Goal: Transaction & Acquisition: Purchase product/service

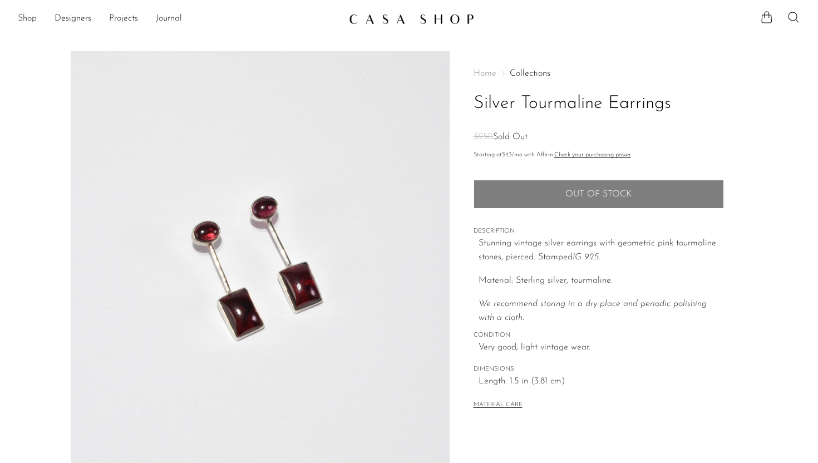
click at [26, 21] on link "Shop" at bounding box center [27, 19] width 19 height 14
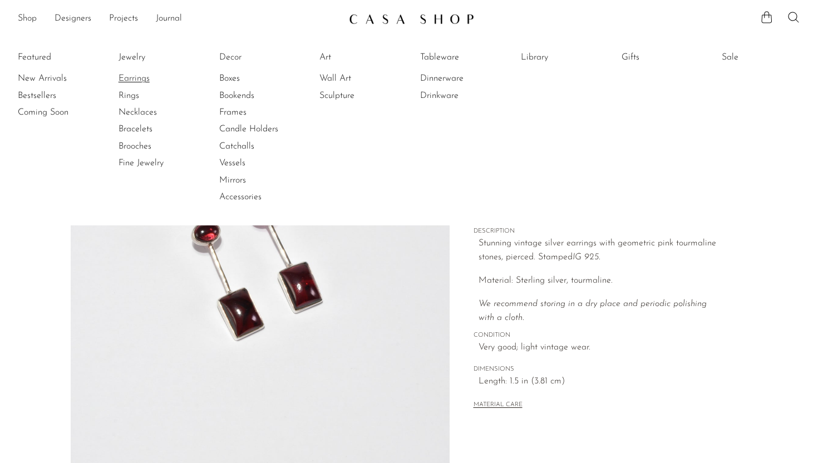
click at [130, 78] on link "Earrings" at bounding box center [160, 78] width 83 height 12
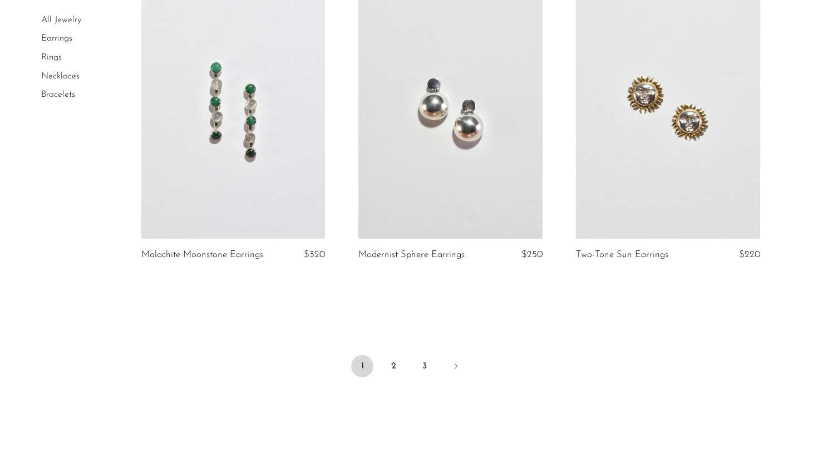
scroll to position [3532, 0]
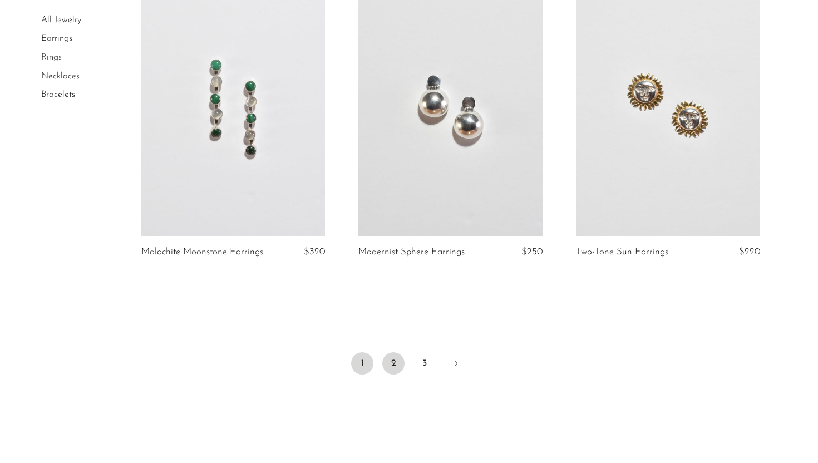
click at [395, 357] on link "2" at bounding box center [393, 363] width 22 height 22
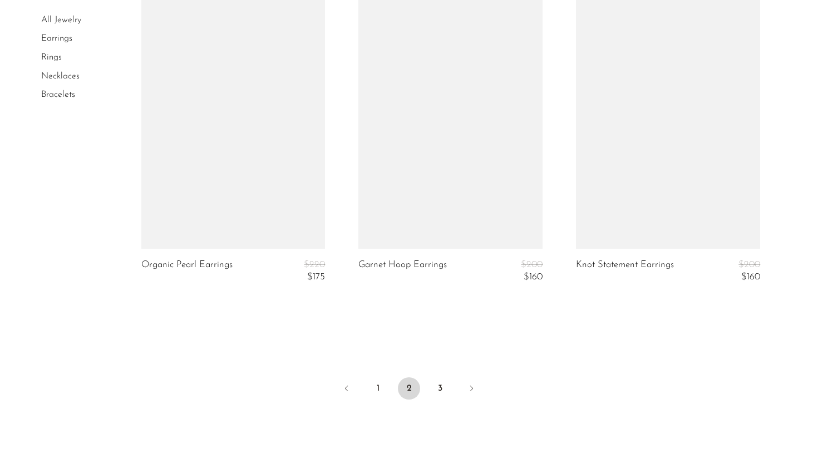
scroll to position [3583, 0]
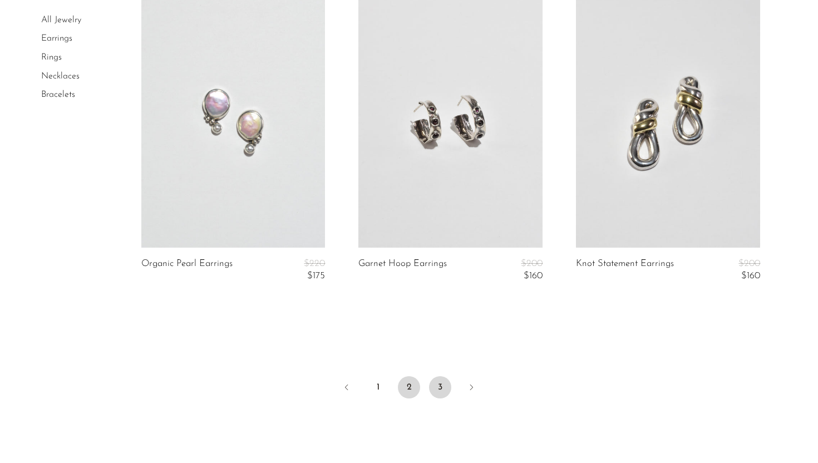
click at [443, 389] on link "3" at bounding box center [440, 387] width 22 height 22
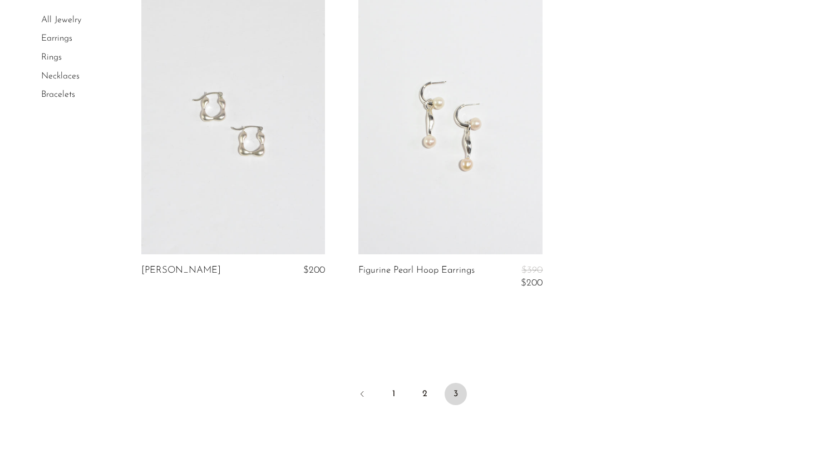
scroll to position [431, 0]
